Goal: Obtain resource: Download file/media

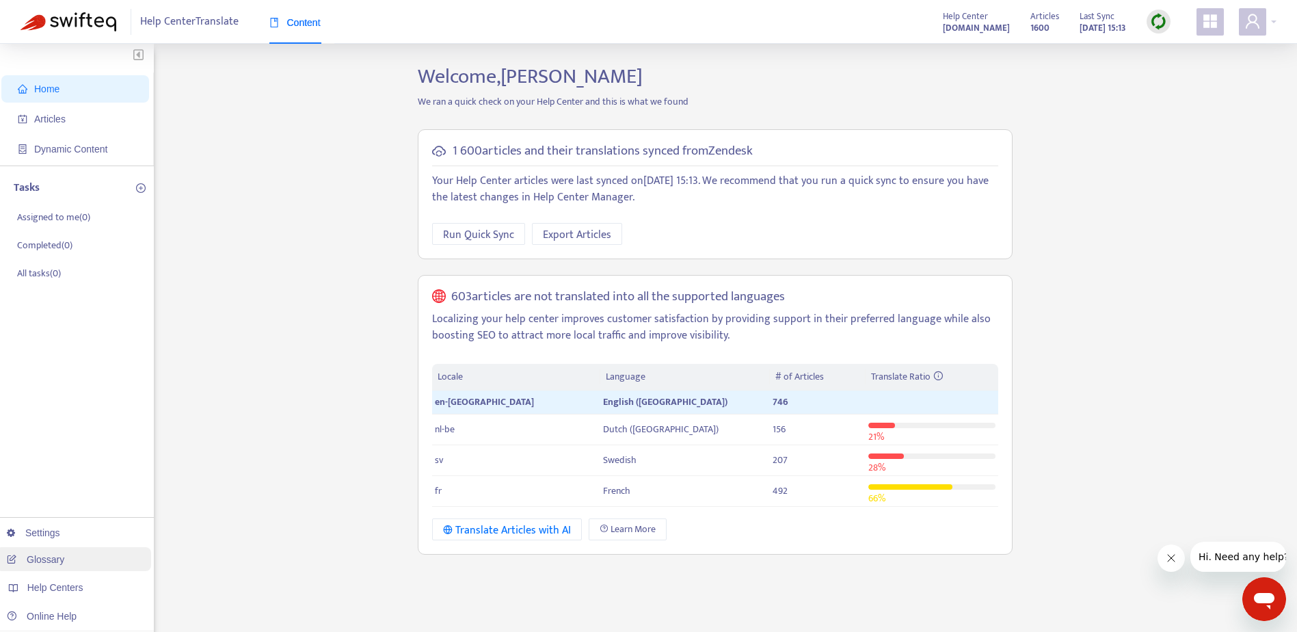
click at [64, 561] on link "Glossary" at bounding box center [35, 559] width 57 height 11
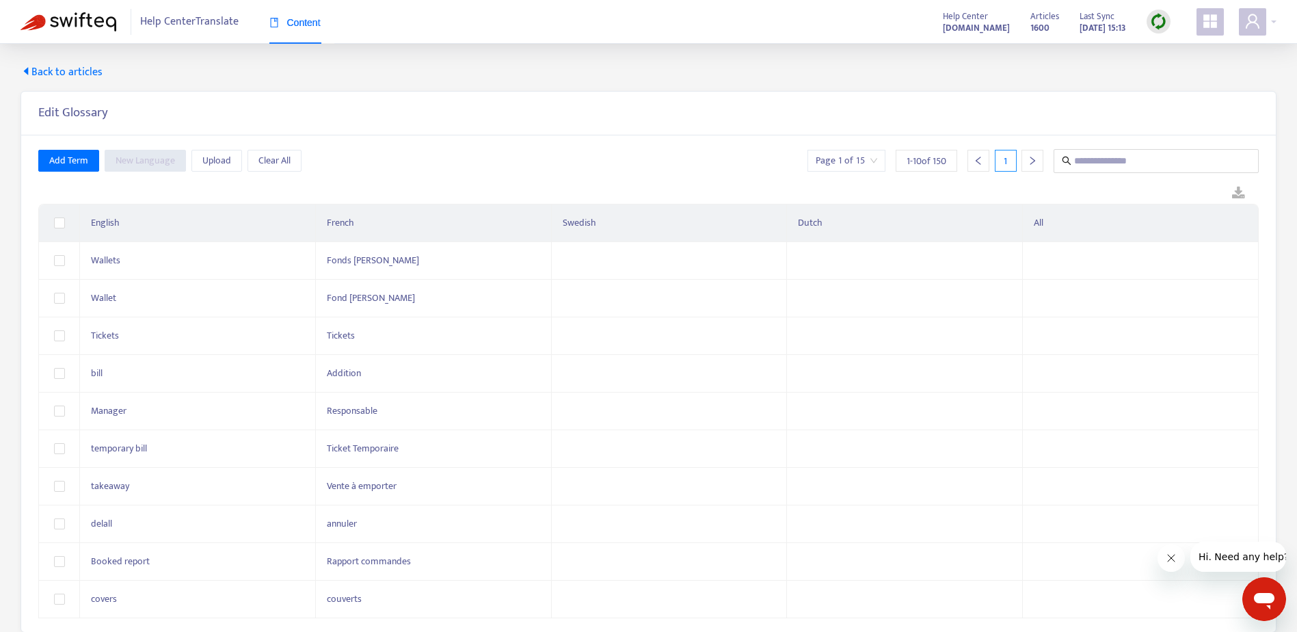
click at [927, 159] on span "1 - 10 of 150" at bounding box center [926, 161] width 40 height 14
click at [979, 162] on icon "left" at bounding box center [978, 161] width 10 height 10
click at [1028, 162] on icon "right" at bounding box center [1032, 161] width 10 height 10
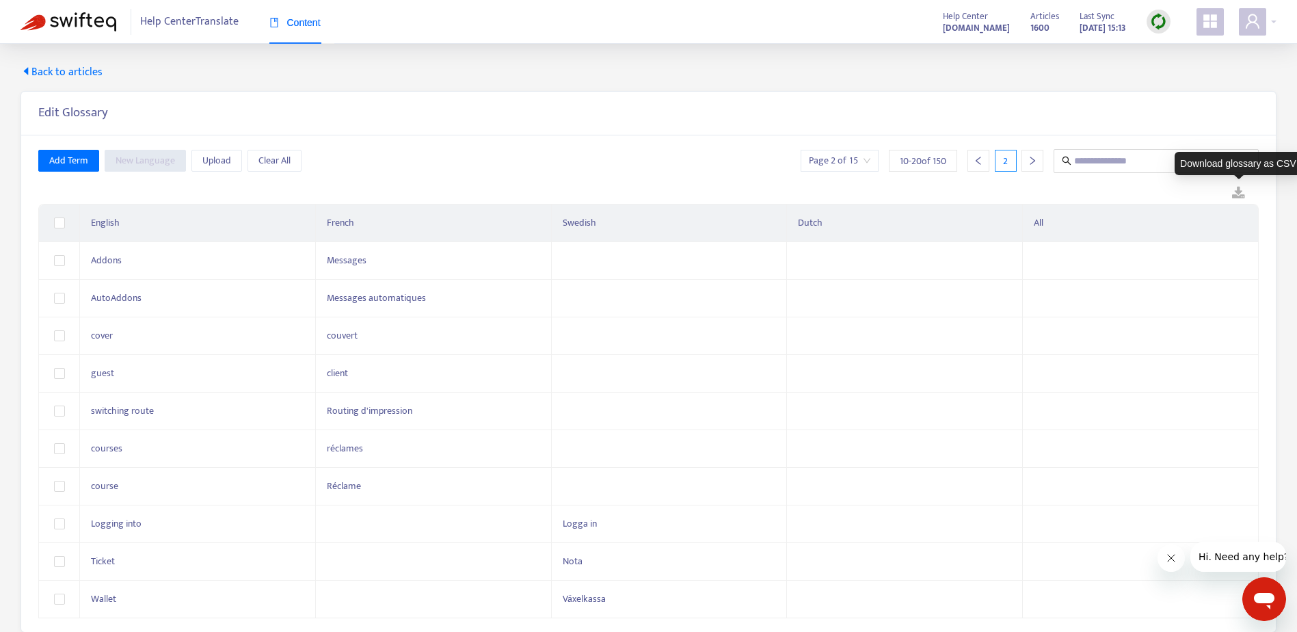
click at [1236, 193] on link at bounding box center [1238, 193] width 40 height 21
